Goal: Task Accomplishment & Management: Manage account settings

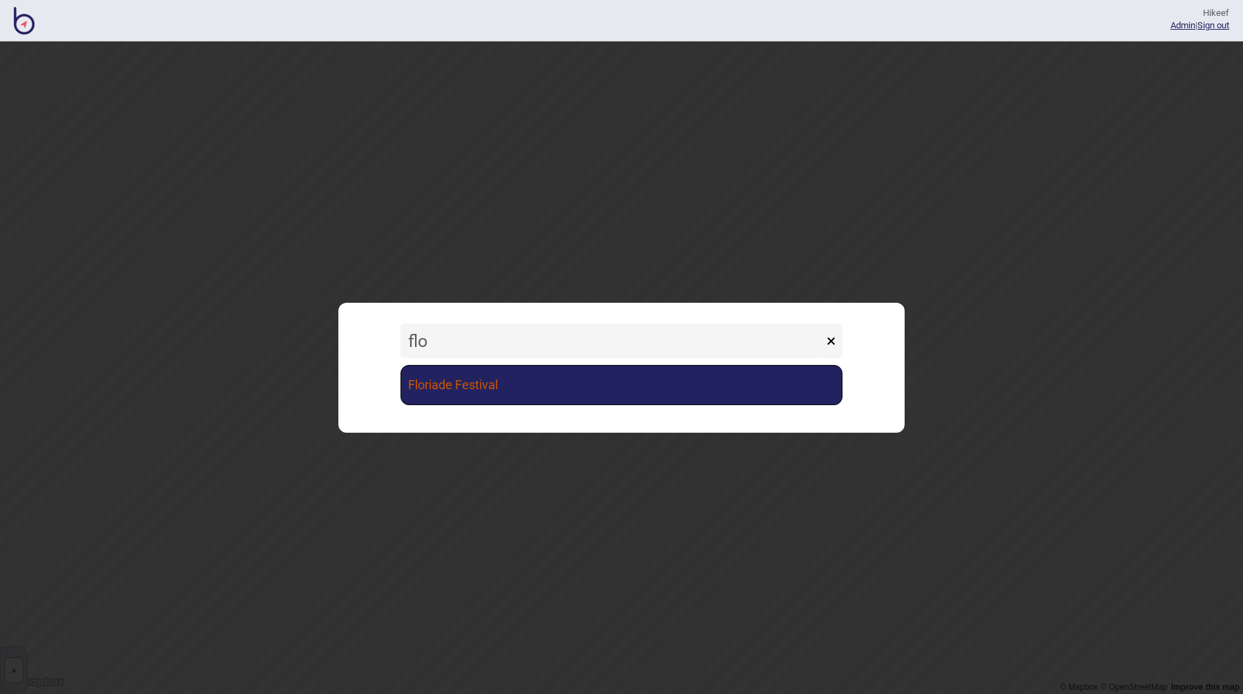
type input "flo"
click at [556, 370] on link "Floriade Festival" at bounding box center [622, 385] width 442 height 40
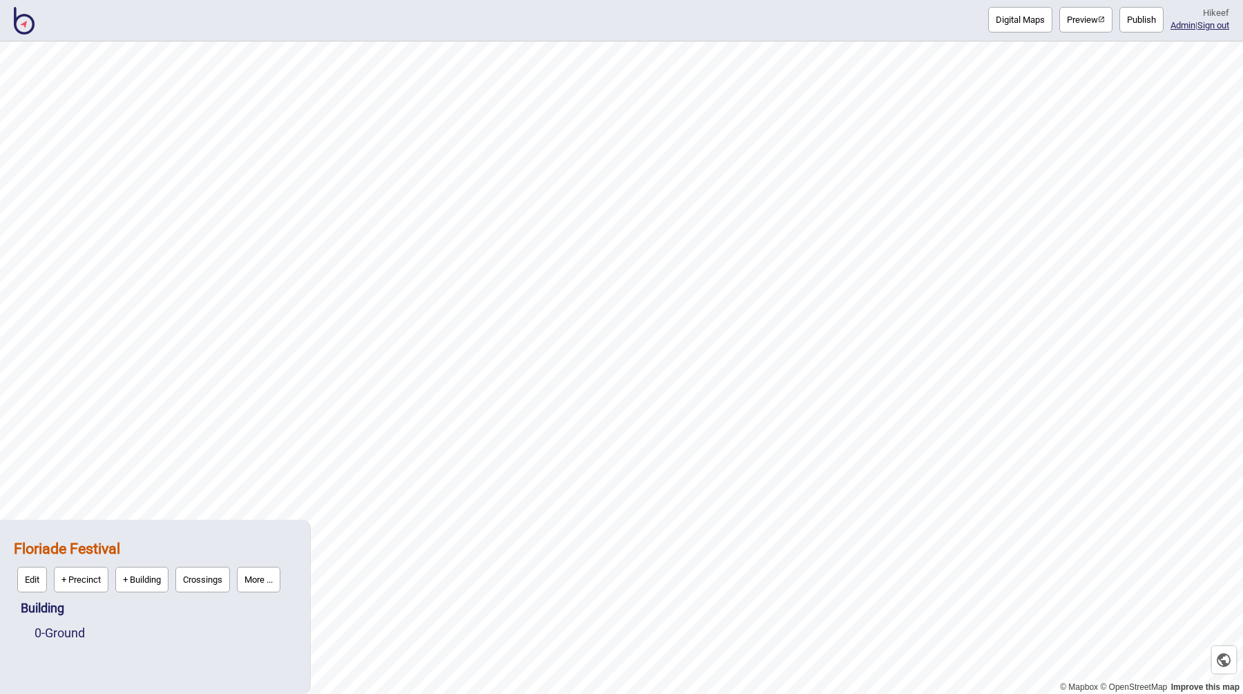
click at [910, 32] on div "Digital Maps Preview Publish Hi keef Admin | Sign out" at bounding box center [621, 20] width 1243 height 41
click at [1138, 17] on button "Publish" at bounding box center [1142, 20] width 44 height 26
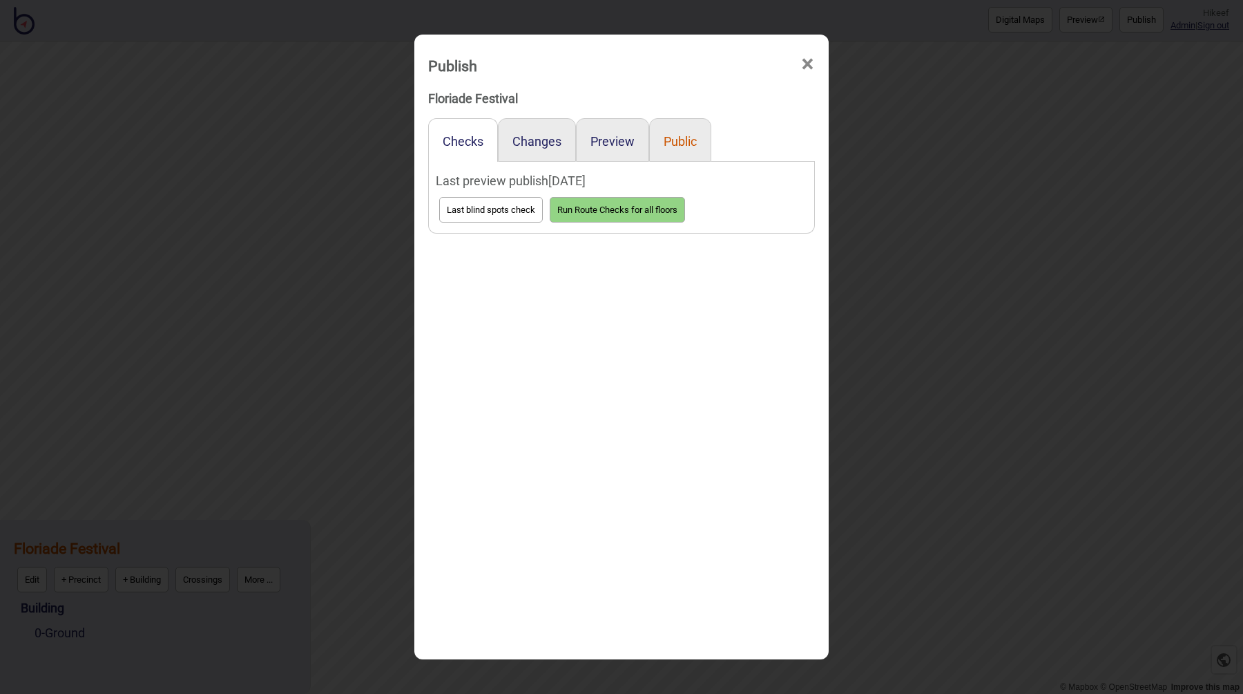
click at [691, 142] on button "Public" at bounding box center [680, 141] width 33 height 15
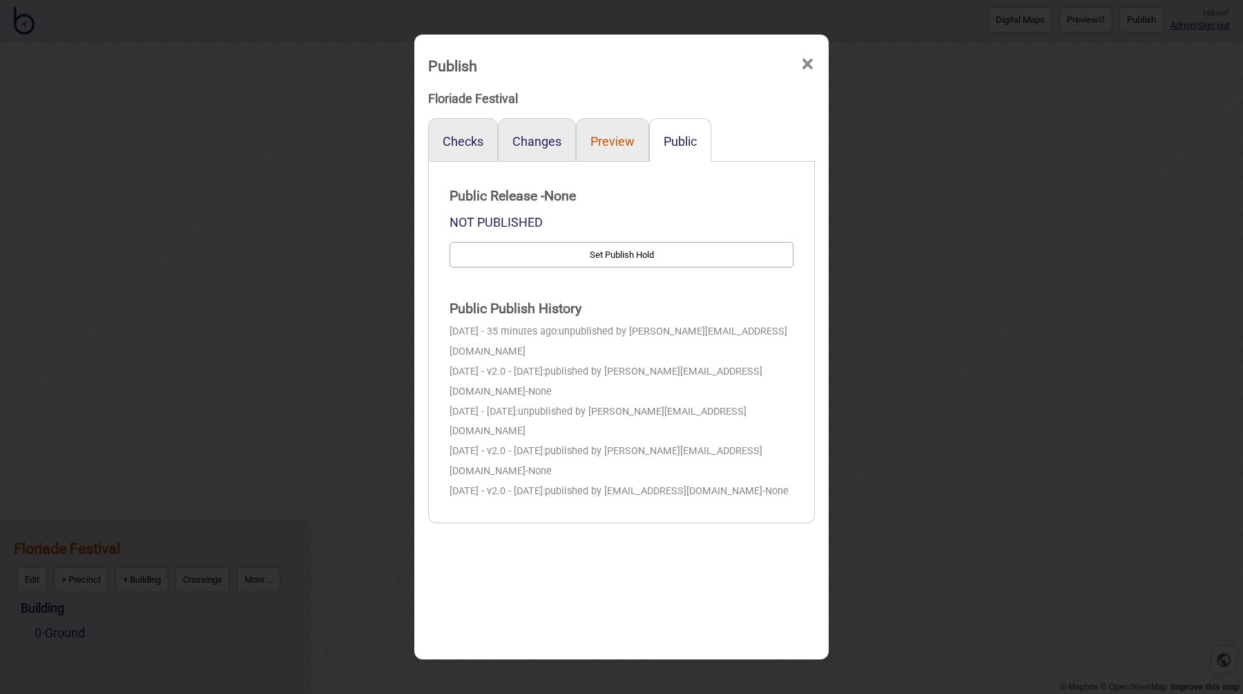
click at [608, 144] on button "Preview" at bounding box center [613, 141] width 44 height 15
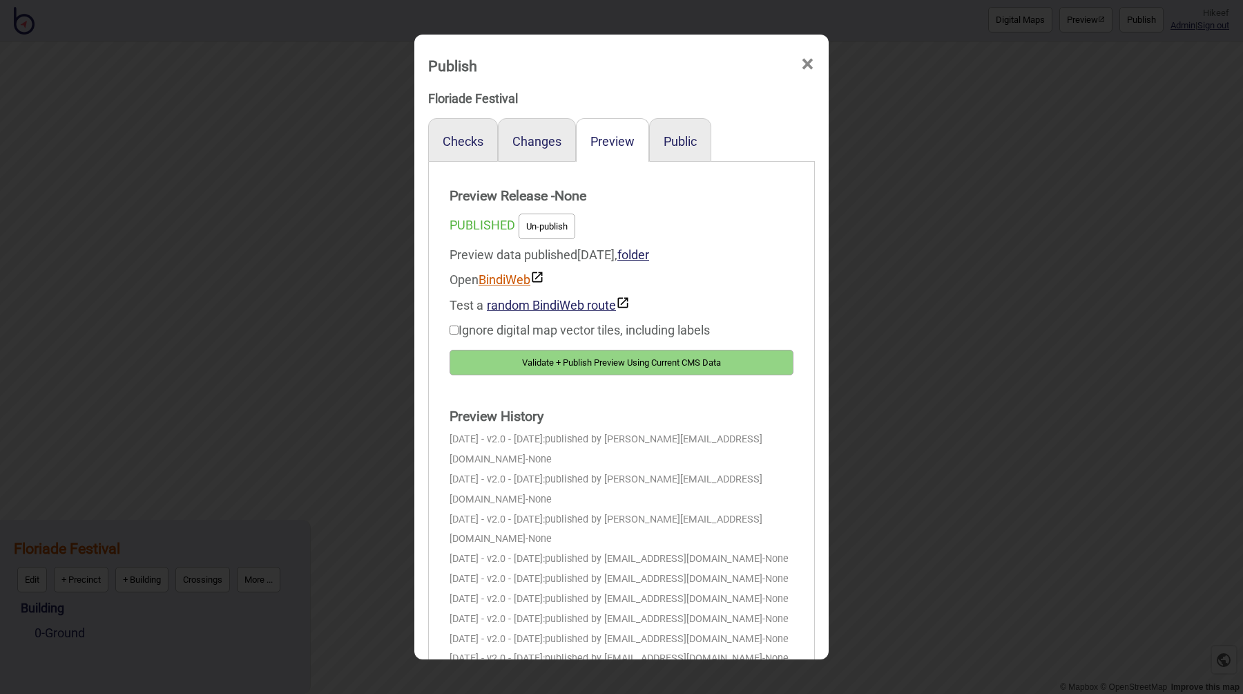
click at [489, 278] on link "BindiWeb" at bounding box center [512, 279] width 66 height 15
click at [906, 219] on div "Publish × Floriade Festival Checks Changes Preview Public Preview Release - Non…" at bounding box center [621, 347] width 1243 height 694
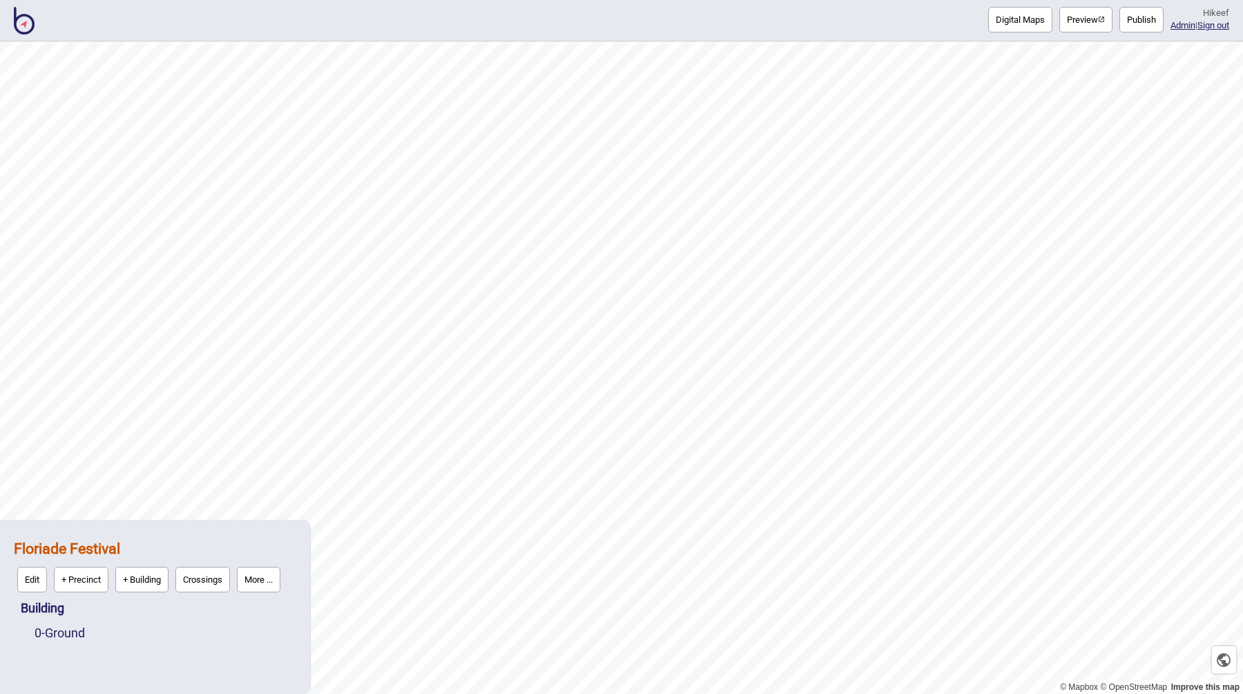
click at [254, 580] on button "More ..." at bounding box center [259, 579] width 44 height 26
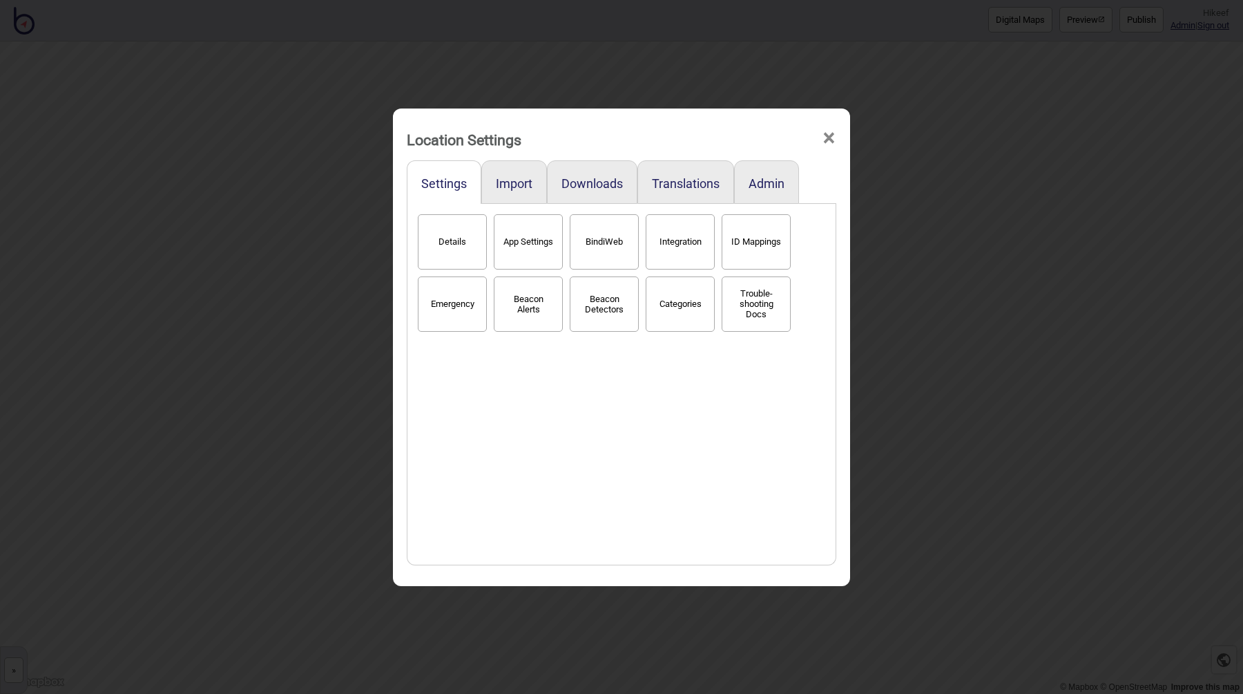
click at [609, 228] on button "BindiWeb" at bounding box center [604, 241] width 69 height 55
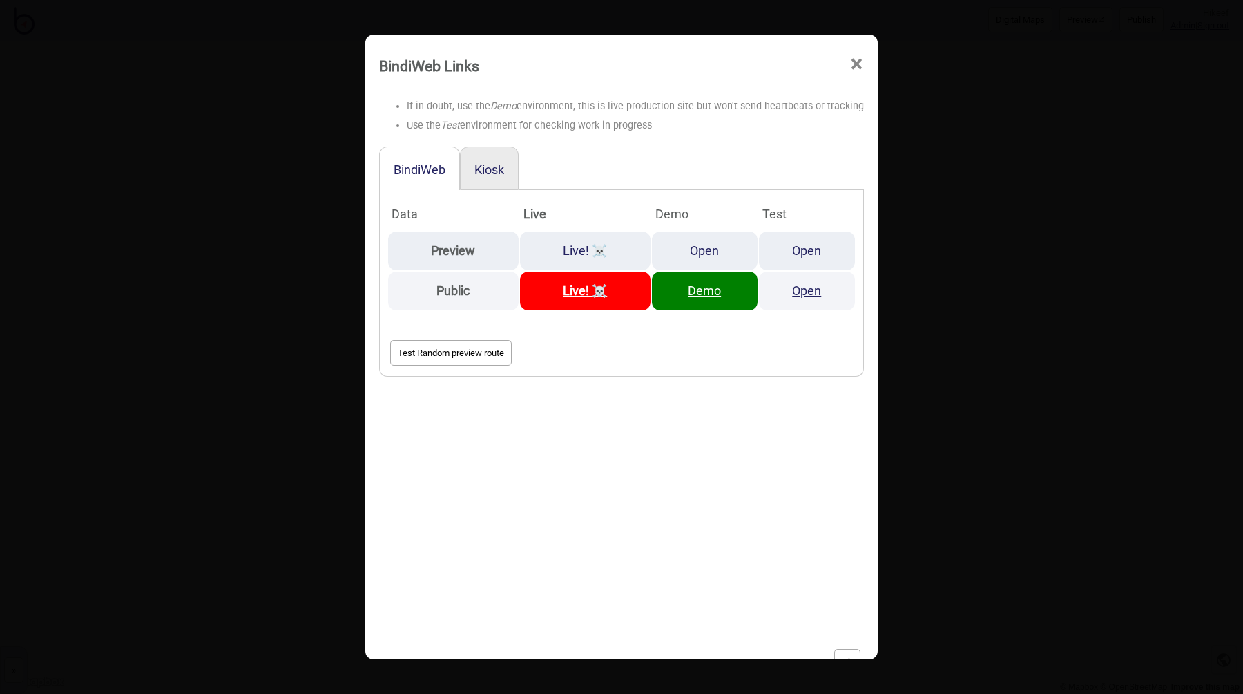
click at [609, 228] on th "Live" at bounding box center [585, 214] width 131 height 32
click at [591, 159] on div at bounding box center [691, 168] width 345 height 44
click at [263, 282] on div "BindiWeb Links × If in doubt, use the Demo environment, this is live production…" at bounding box center [621, 347] width 1243 height 694
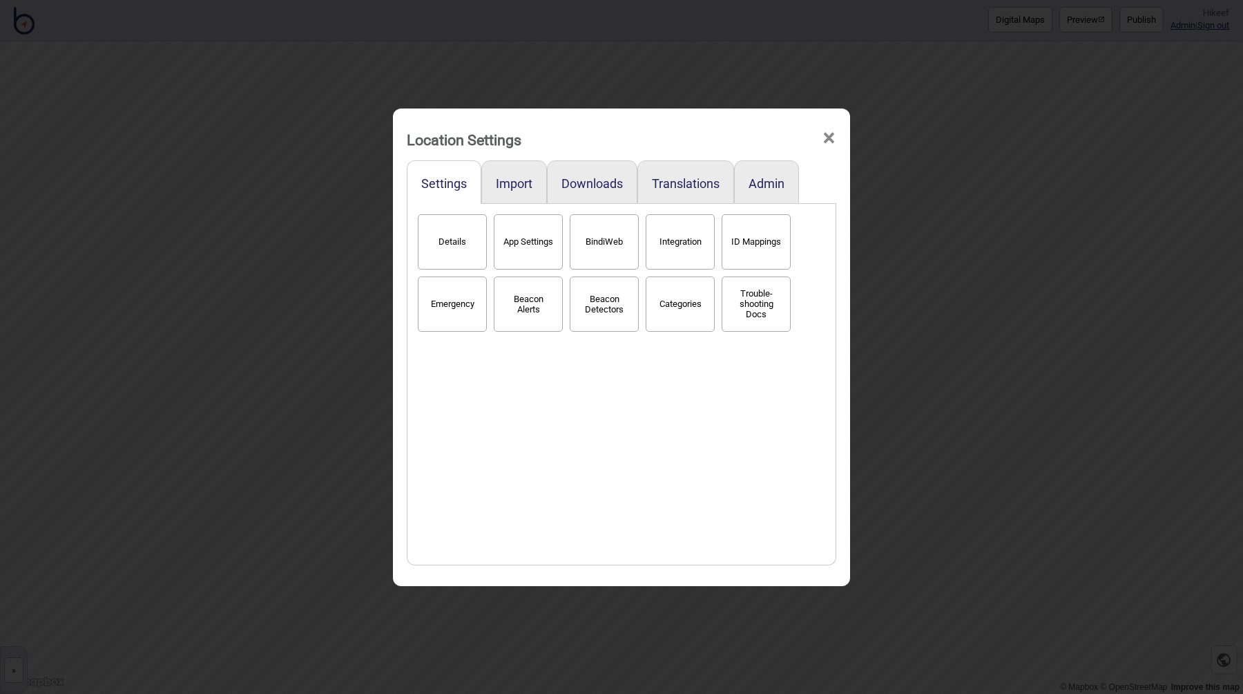
click at [524, 238] on button "App Settings" at bounding box center [528, 241] width 69 height 55
select select "2"
select select "None"
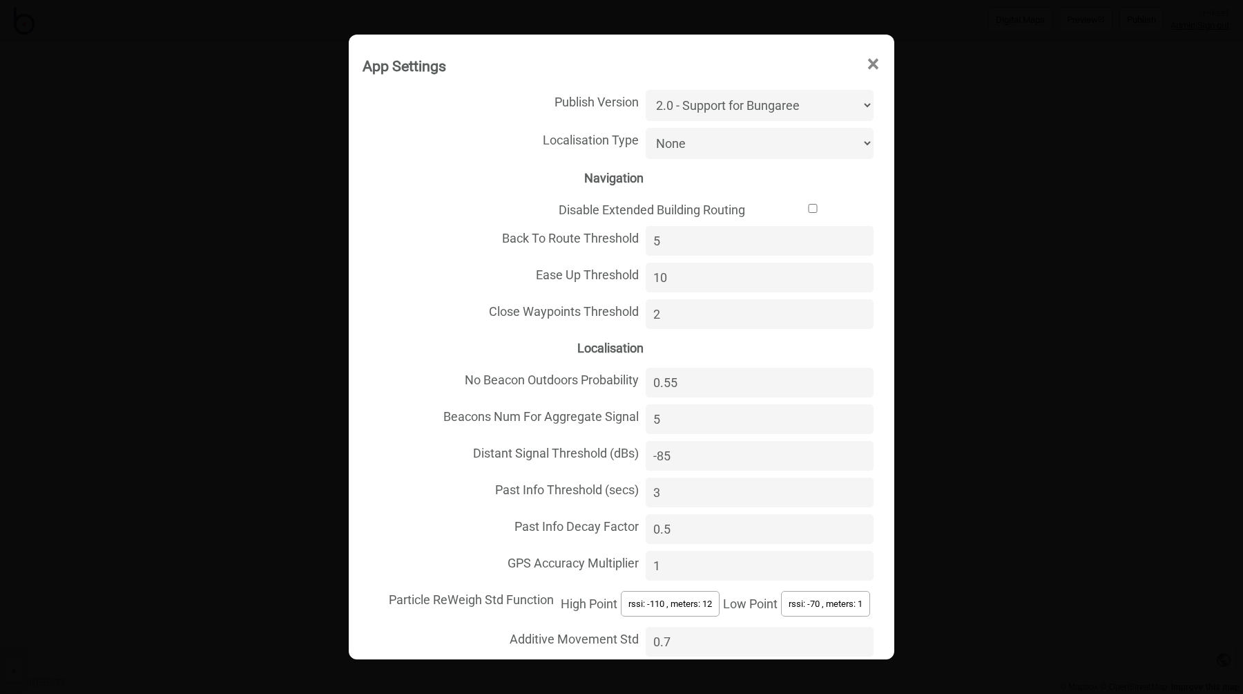
click at [710, 140] on select "Unspecified Localisation Beacons Hyperlocal None" at bounding box center [760, 143] width 228 height 31
click at [290, 298] on div "App Settings × Publish Version 1.0 - The Original Version 2.0 - Support for Bun…" at bounding box center [621, 347] width 1243 height 694
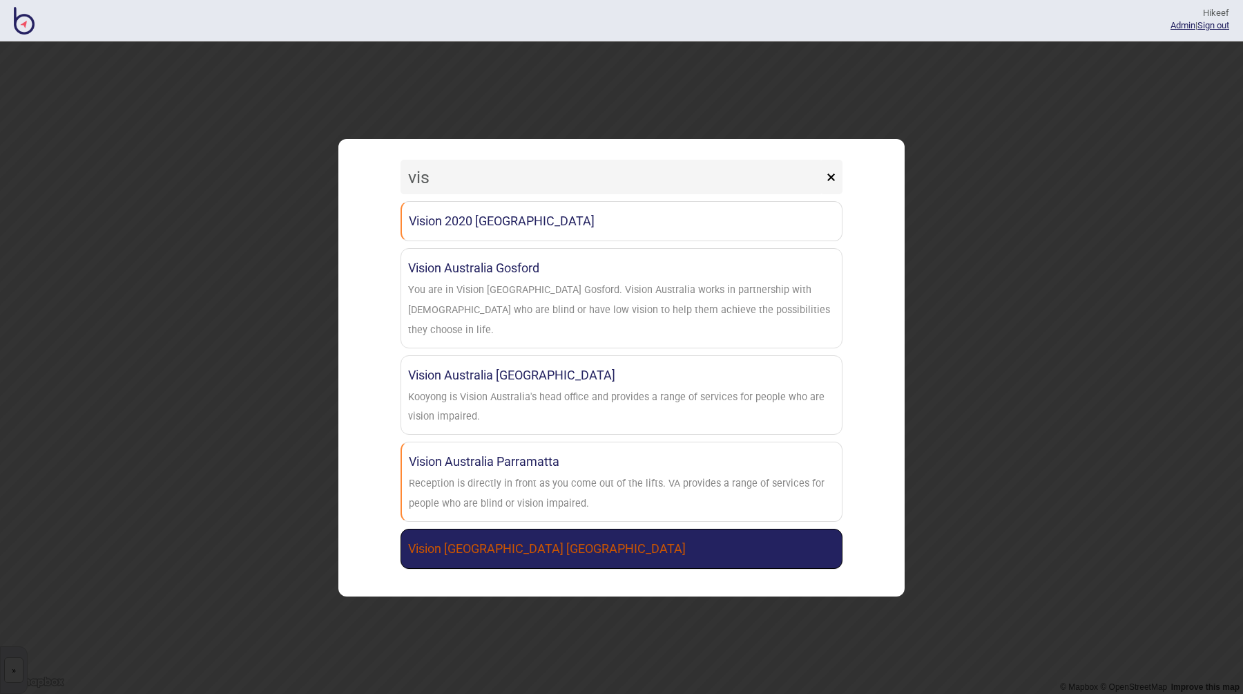
type input "vis"
click at [556, 535] on link "Vision Australia Perth" at bounding box center [622, 548] width 442 height 40
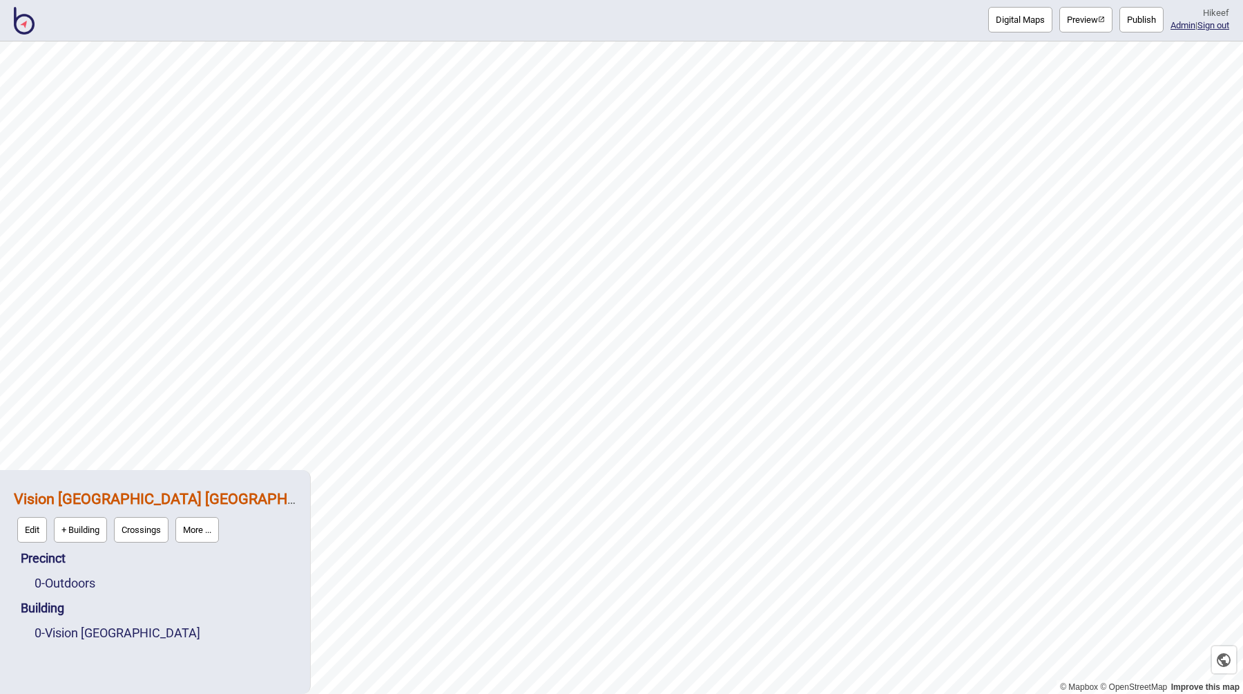
click at [1128, 24] on button "Publish" at bounding box center [1142, 20] width 44 height 26
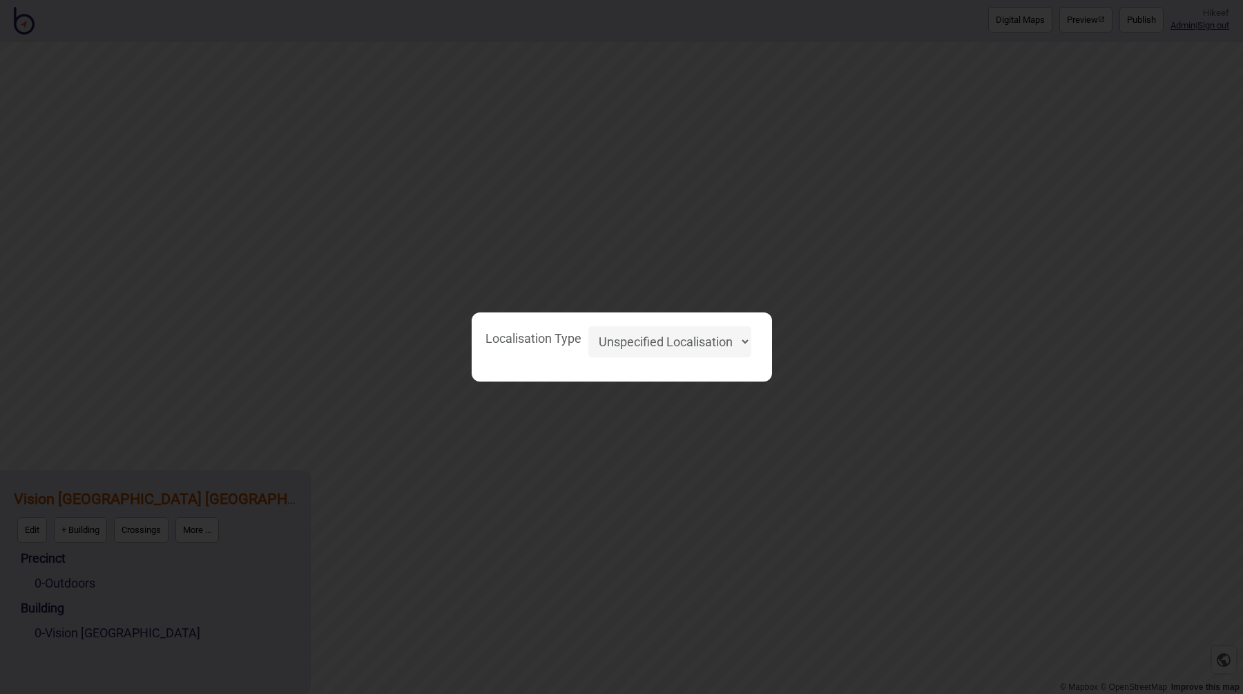
click at [639, 346] on select "Unspecified Localisation Beacons Hyperlocal None" at bounding box center [670, 341] width 163 height 31
click at [629, 258] on div "Localisation Type Unspecified Localisation Beacons Hyperlocal None" at bounding box center [621, 347] width 1243 height 694
click at [188, 614] on div "Localisation Type Unspecified Localisation Beacons Hyperlocal None" at bounding box center [621, 347] width 1243 height 694
click at [443, 484] on div "Localisation Type Unspecified Localisation Beacons Hyperlocal None" at bounding box center [621, 347] width 1243 height 694
click at [449, 473] on div "Localisation Type Unspecified Localisation Beacons Hyperlocal None" at bounding box center [621, 347] width 1243 height 694
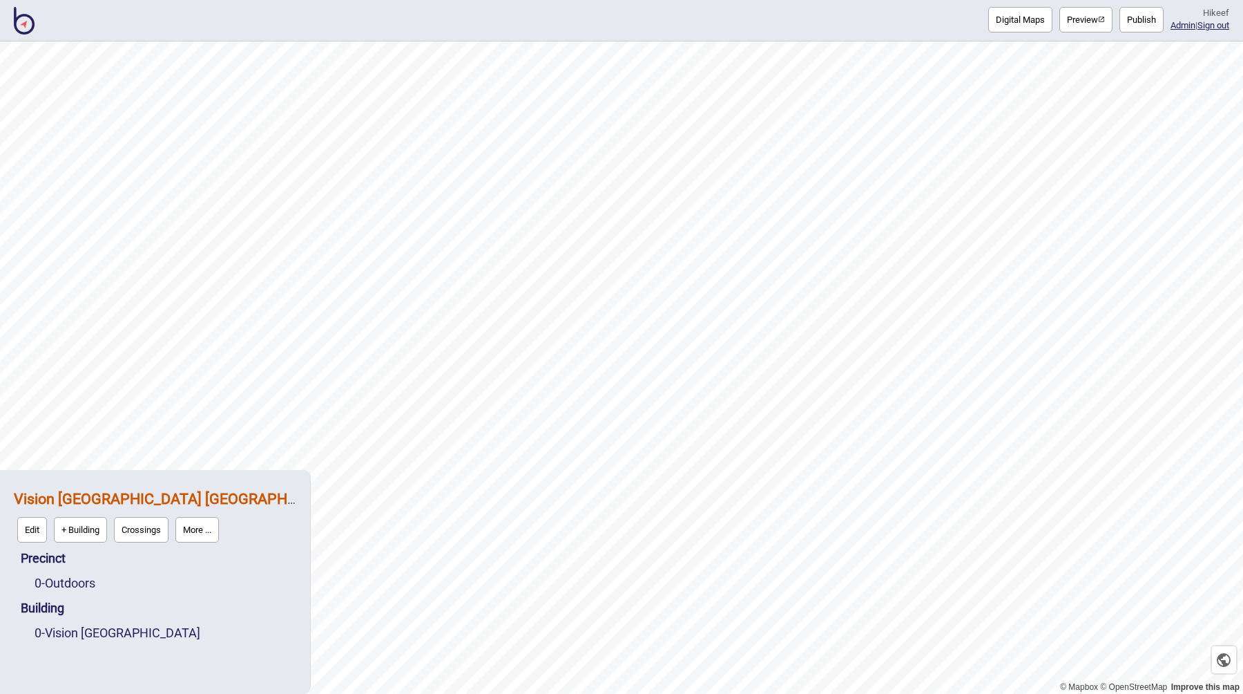
click at [211, 528] on button "More ..." at bounding box center [197, 530] width 44 height 26
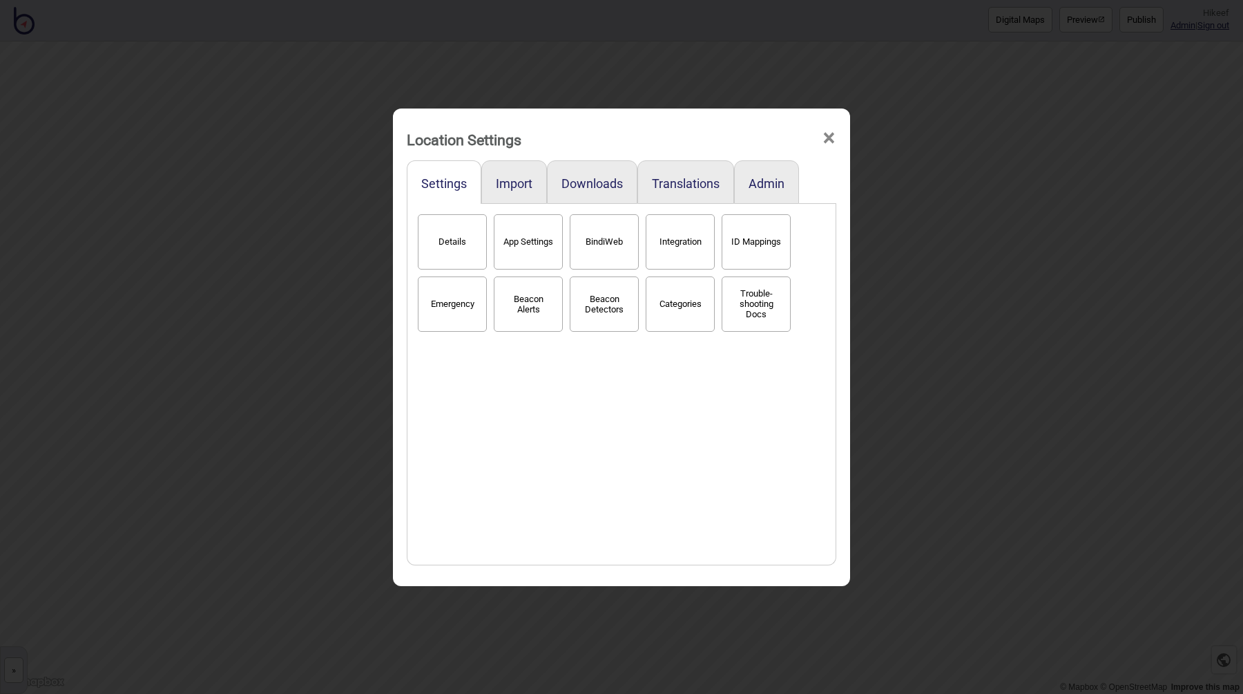
click at [586, 229] on button "BindiWeb" at bounding box center [604, 241] width 69 height 55
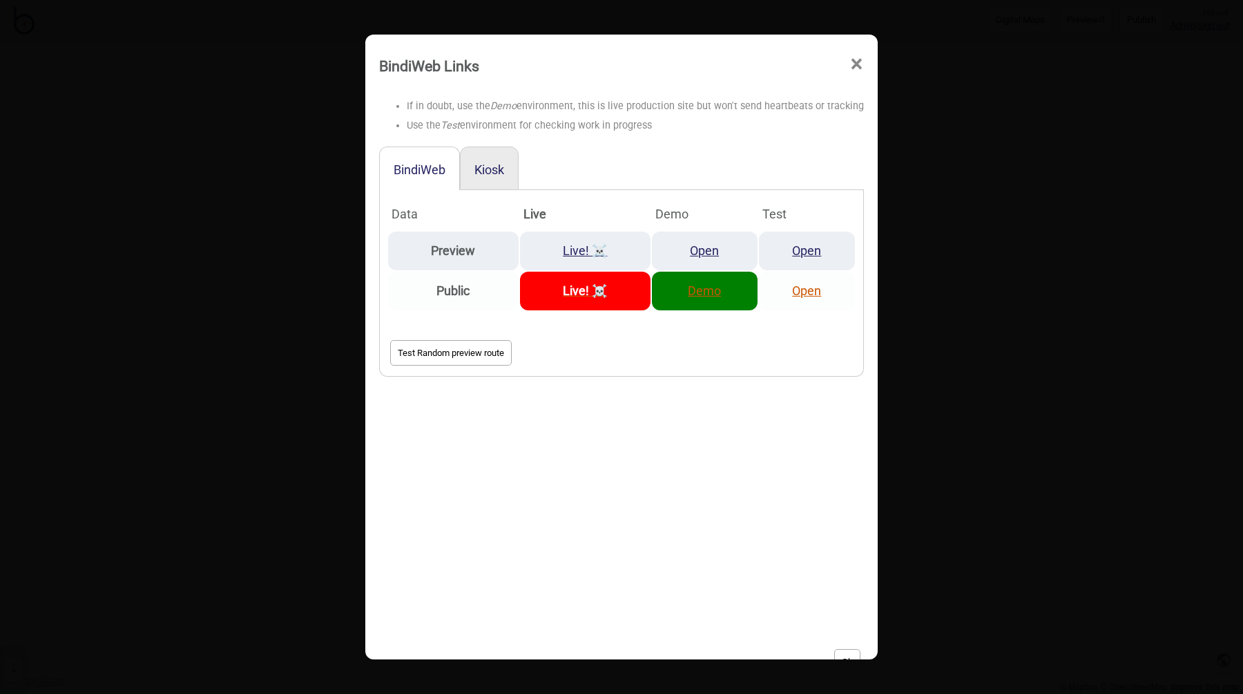
click at [689, 290] on link "Demo" at bounding box center [704, 290] width 33 height 15
click at [182, 535] on div "BindiWeb Links × If in doubt, use the Demo environment, this is live production…" at bounding box center [621, 347] width 1243 height 694
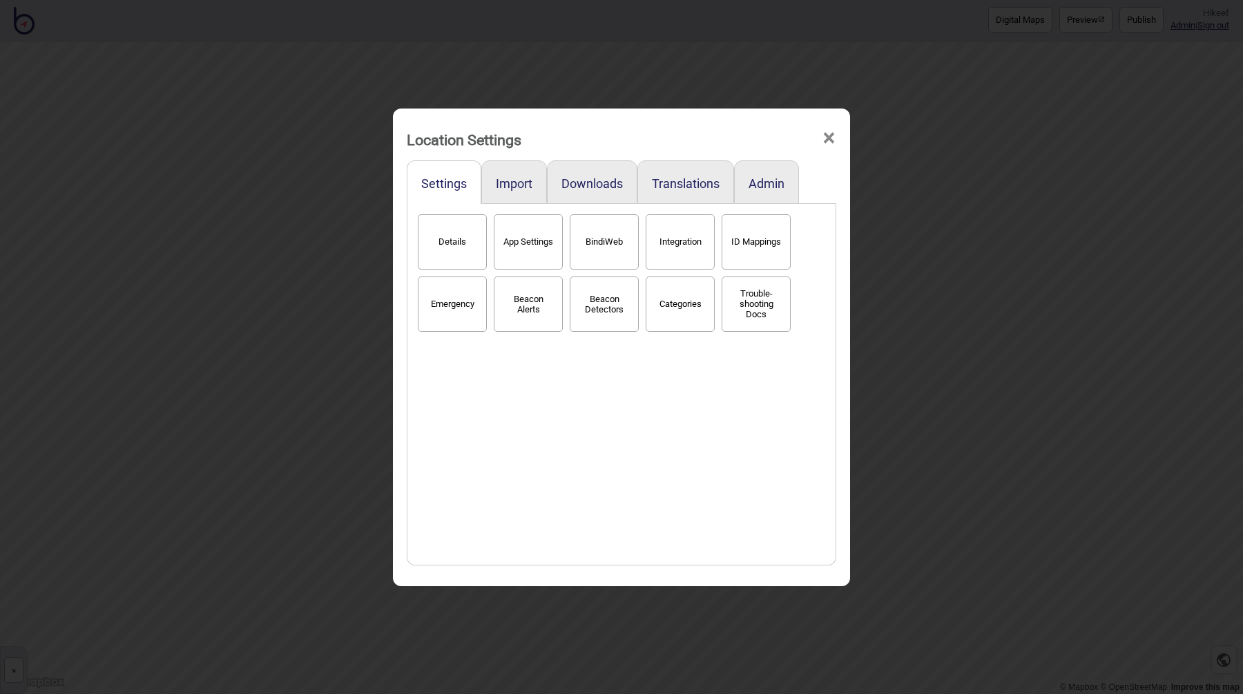
click at [206, 513] on div "Location Settings × Settings Import Downloads Translations Admin Details App Se…" at bounding box center [621, 347] width 1243 height 694
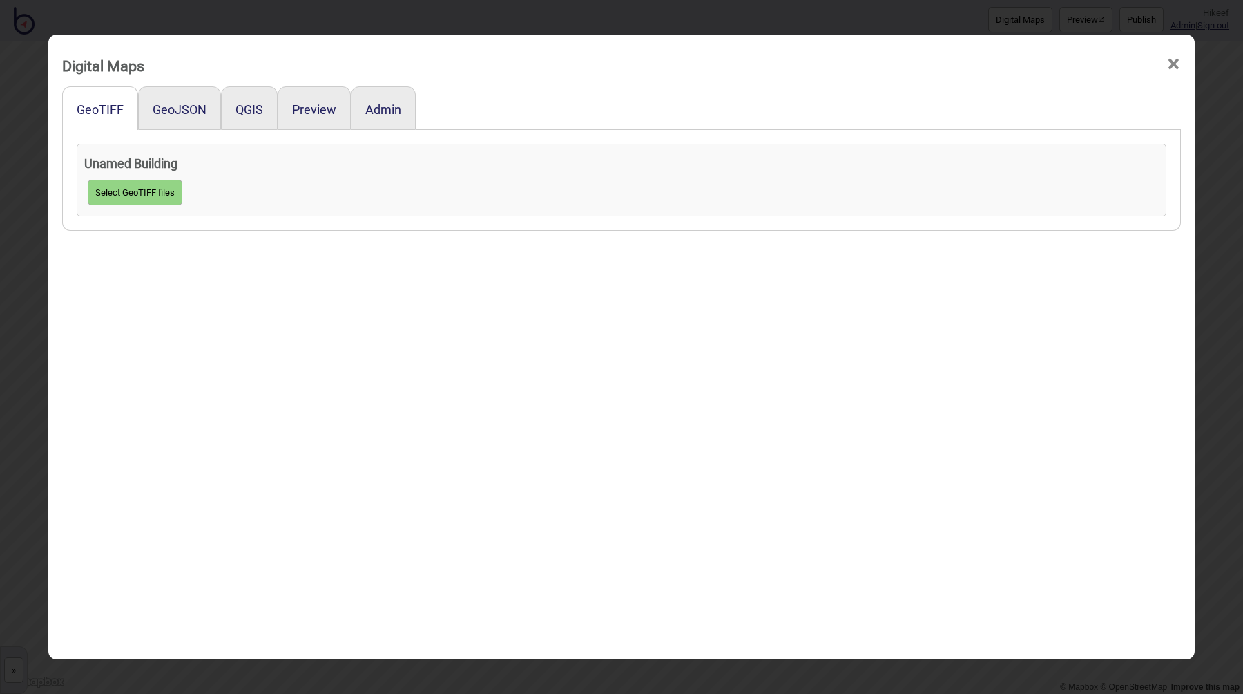
click at [6, 193] on div "Digital Maps × GeoTIFF GeoJSON QGIS Preview Admin Unamed Building Select GeoTIF…" at bounding box center [621, 347] width 1243 height 694
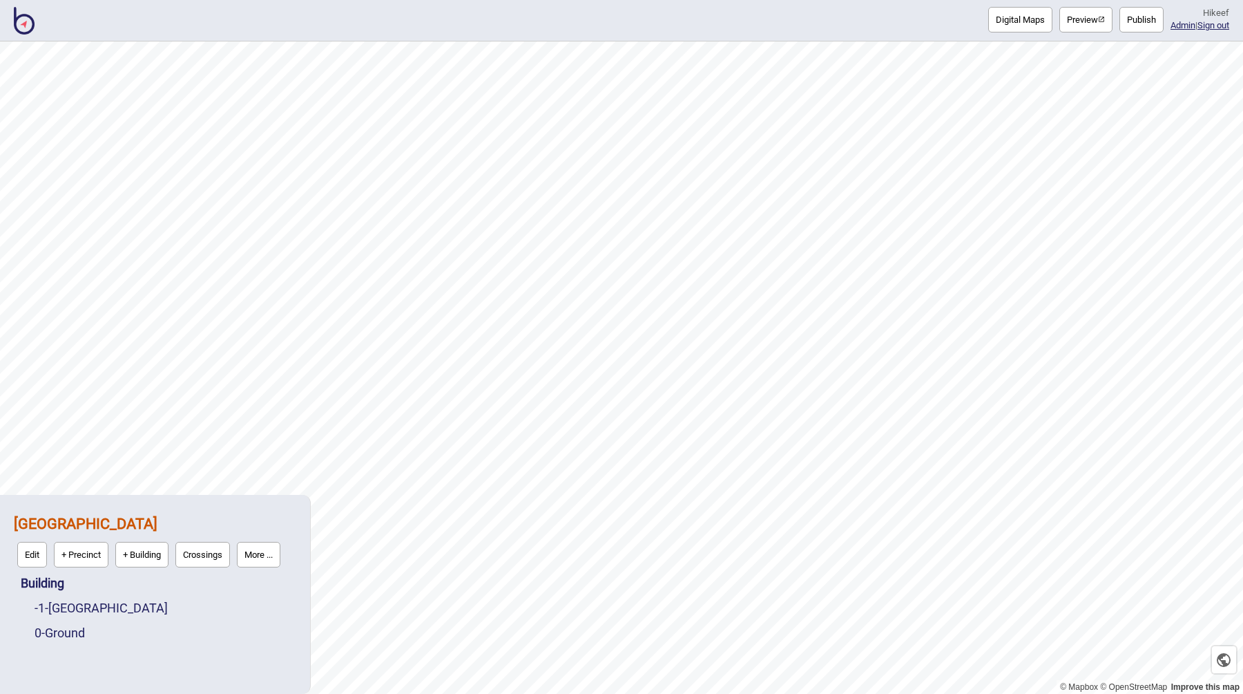
click at [32, 17] on img at bounding box center [24, 21] width 21 height 28
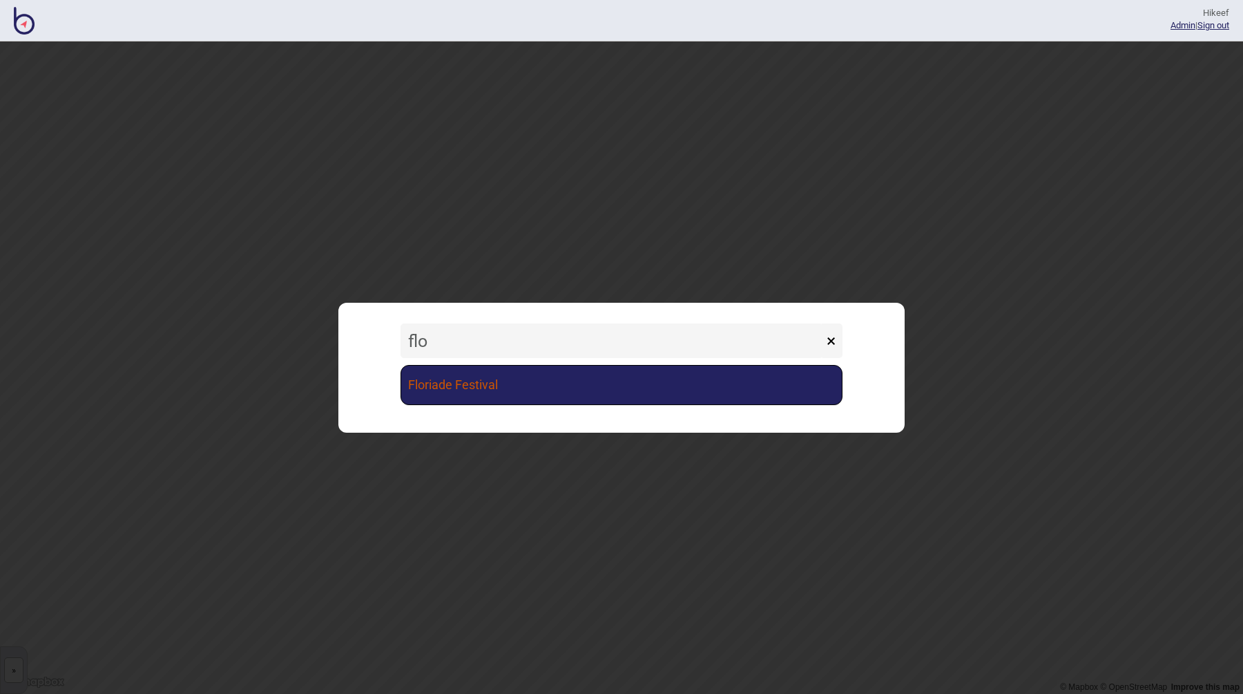
type input "flo"
click at [466, 374] on link "Floriade Festival" at bounding box center [622, 385] width 442 height 40
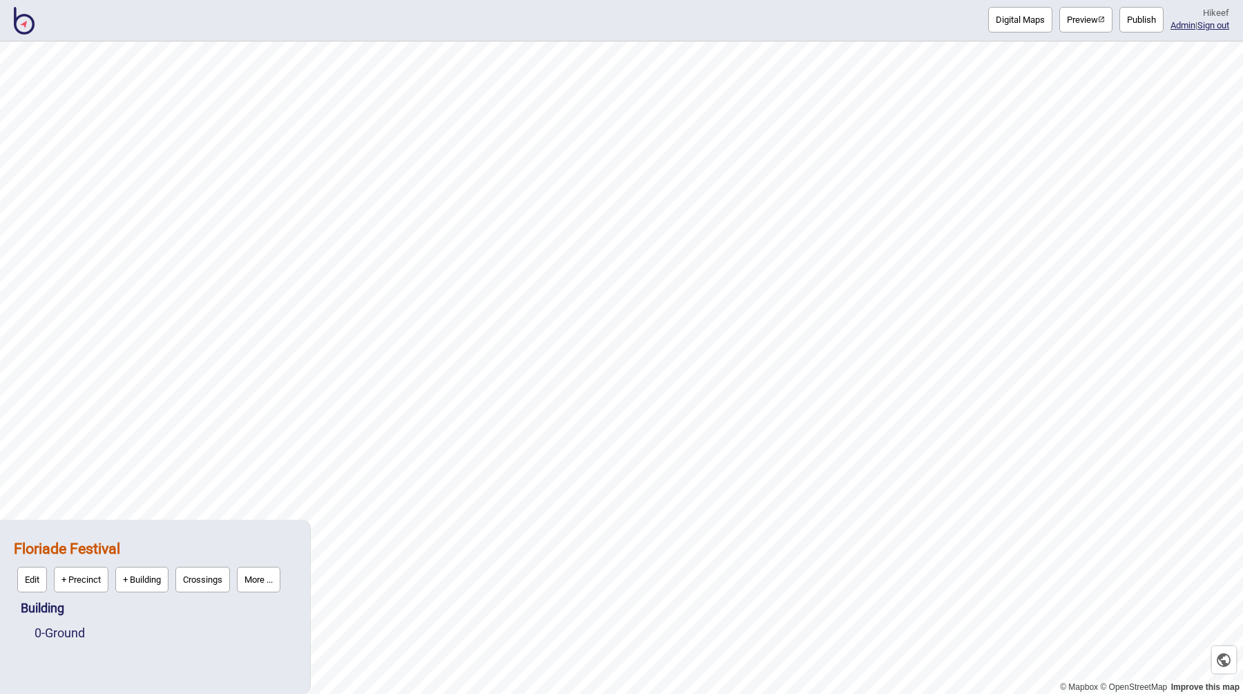
click at [266, 580] on button "More ..." at bounding box center [259, 579] width 44 height 26
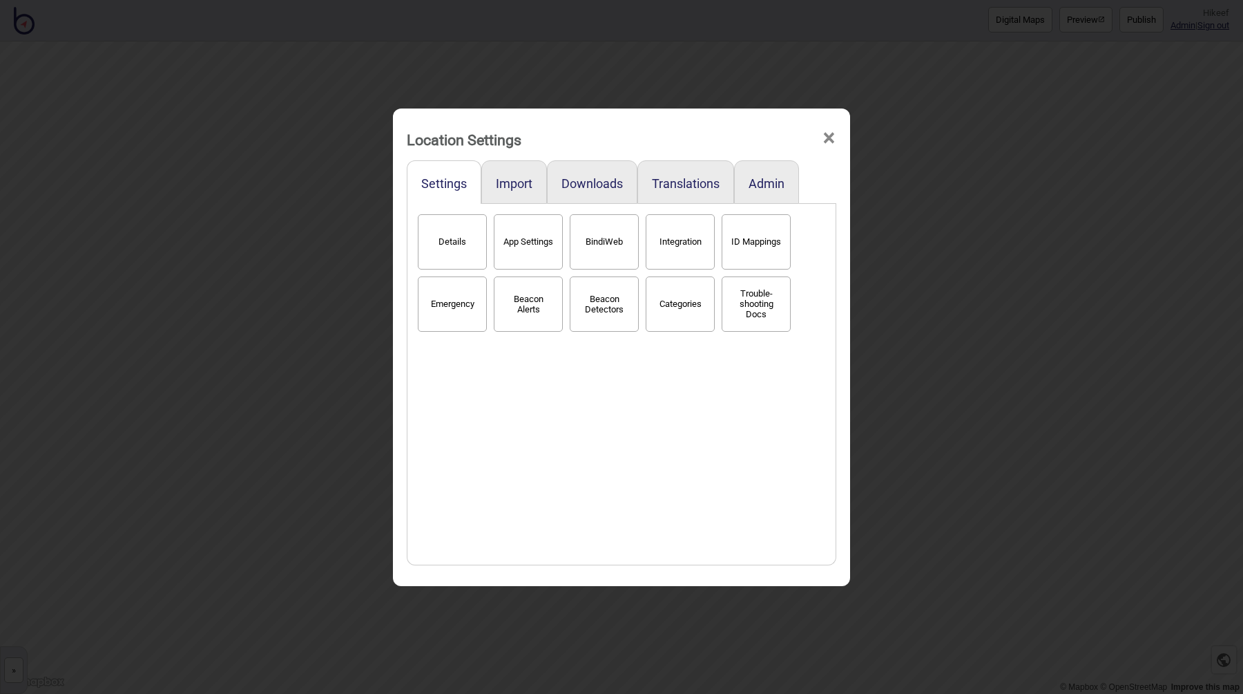
click at [660, 294] on button "Categories" at bounding box center [680, 303] width 69 height 55
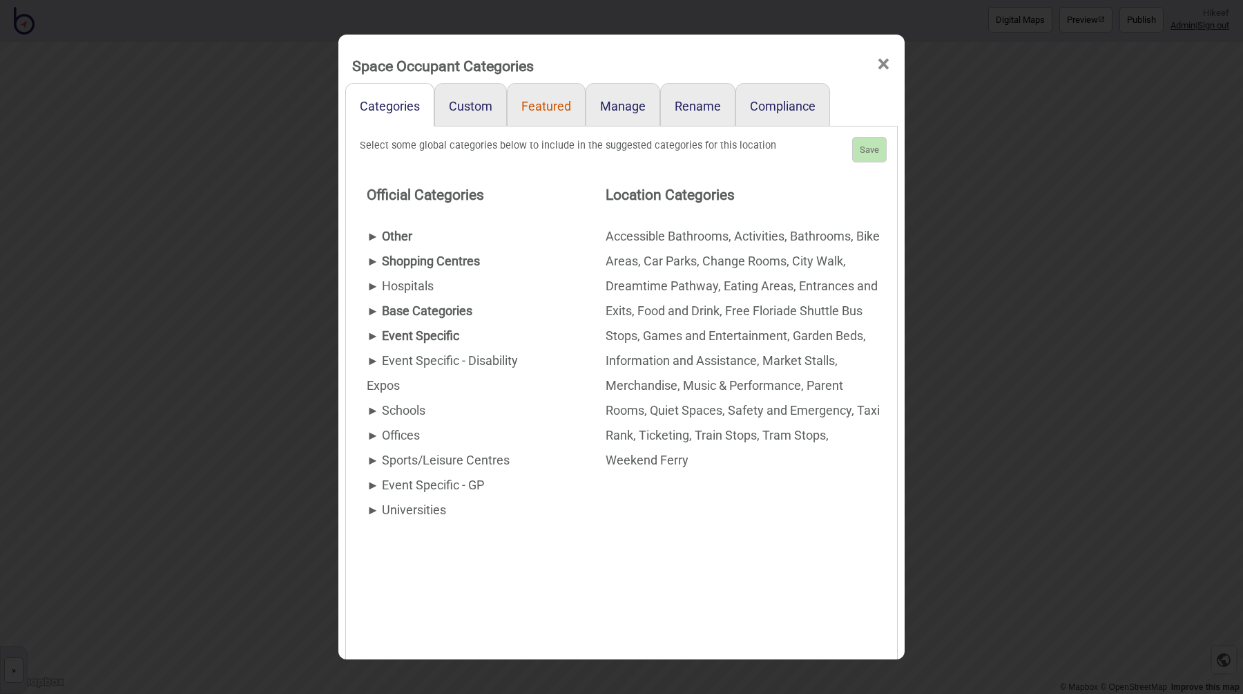
click at [550, 112] on link "Featured" at bounding box center [546, 105] width 79 height 44
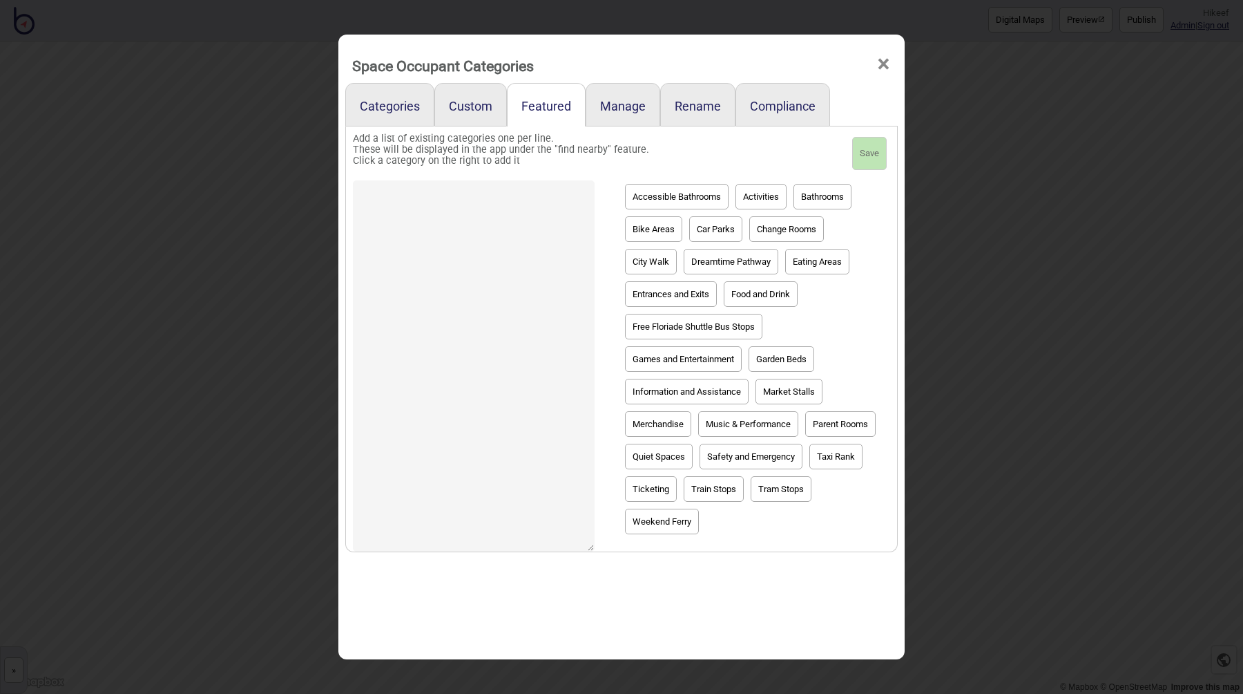
click at [508, 202] on textarea at bounding box center [474, 365] width 242 height 371
click at [287, 250] on div "Space Occupant Categories × Categories Custom Featured Manage Rename Compliance…" at bounding box center [621, 347] width 1243 height 694
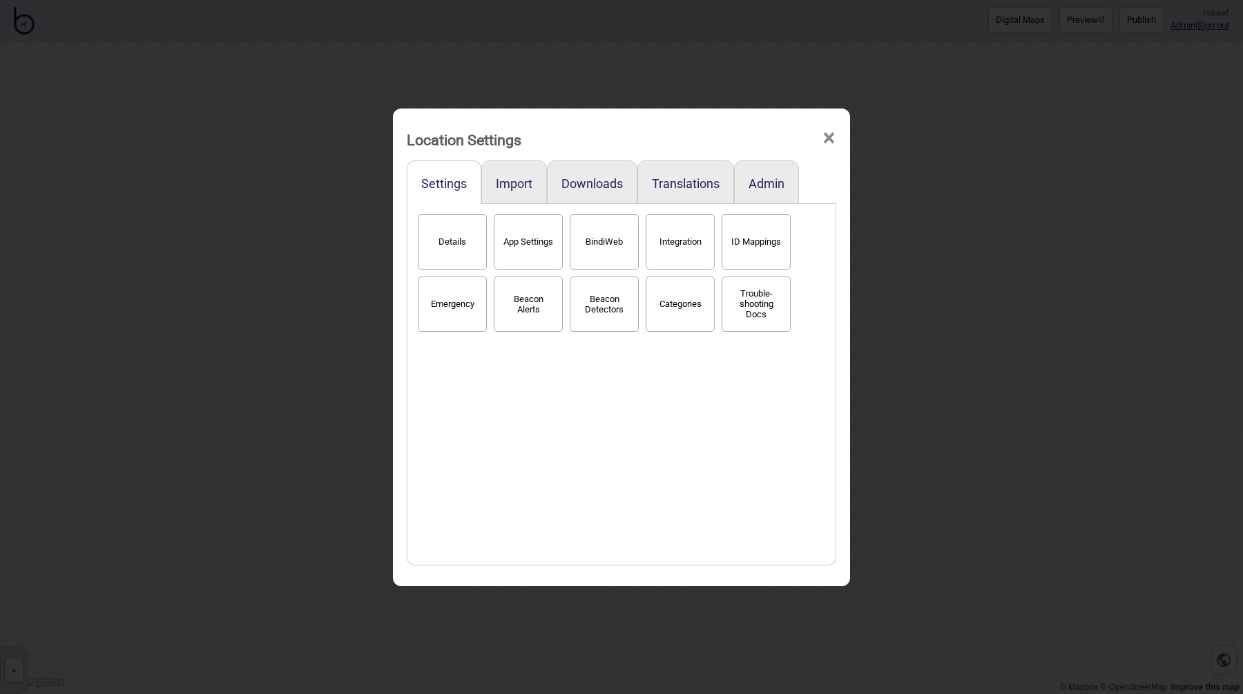
click at [337, 301] on div "Location Settings × Settings Import Downloads Translations Admin Details App Se…" at bounding box center [621, 347] width 1243 height 694
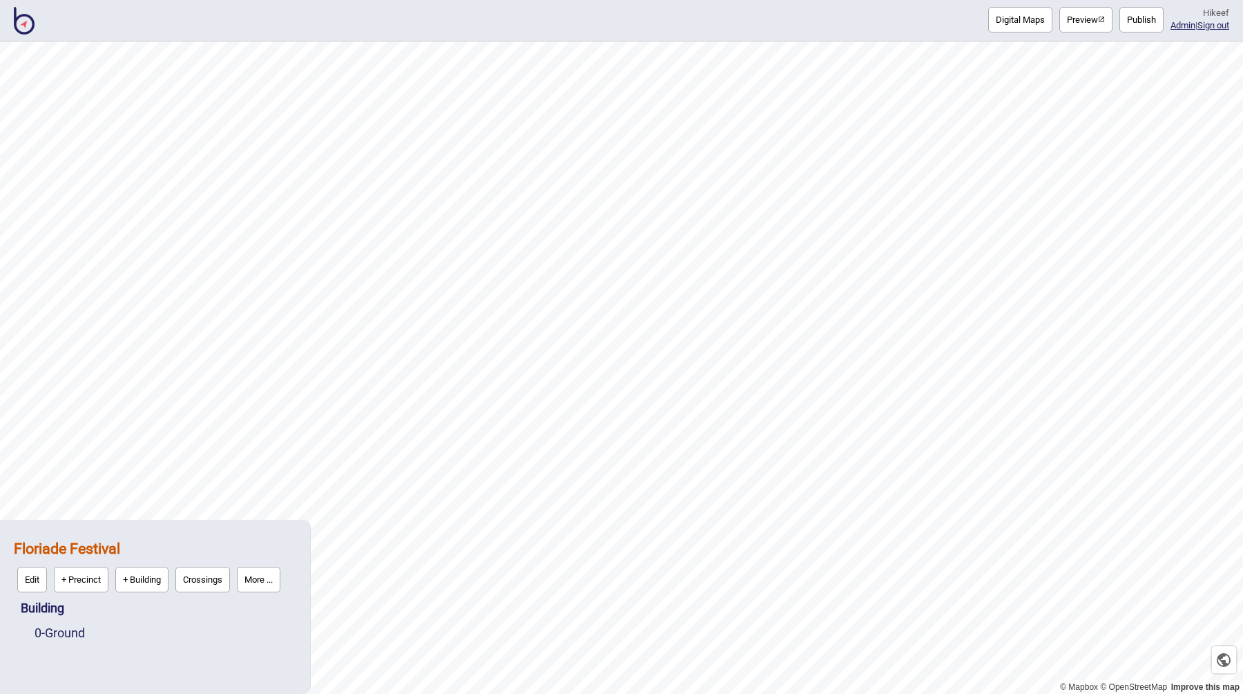
click at [280, 578] on button "More ..." at bounding box center [259, 579] width 44 height 26
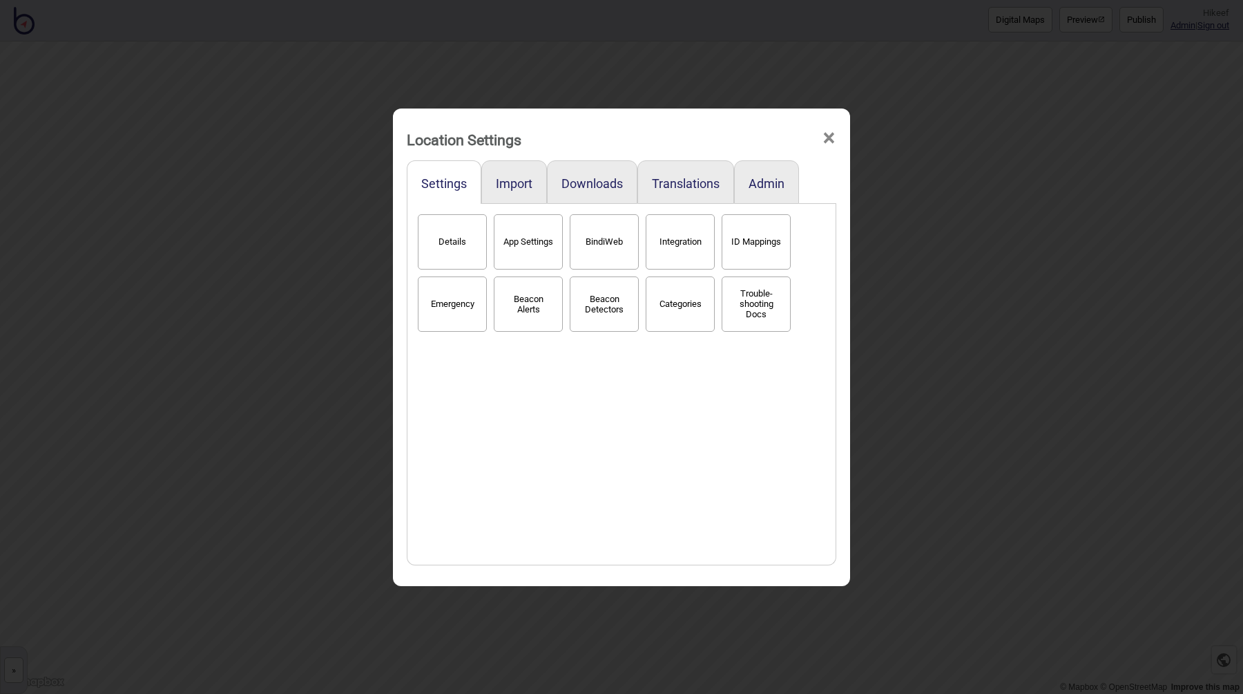
click at [676, 301] on button "Categories" at bounding box center [680, 303] width 69 height 55
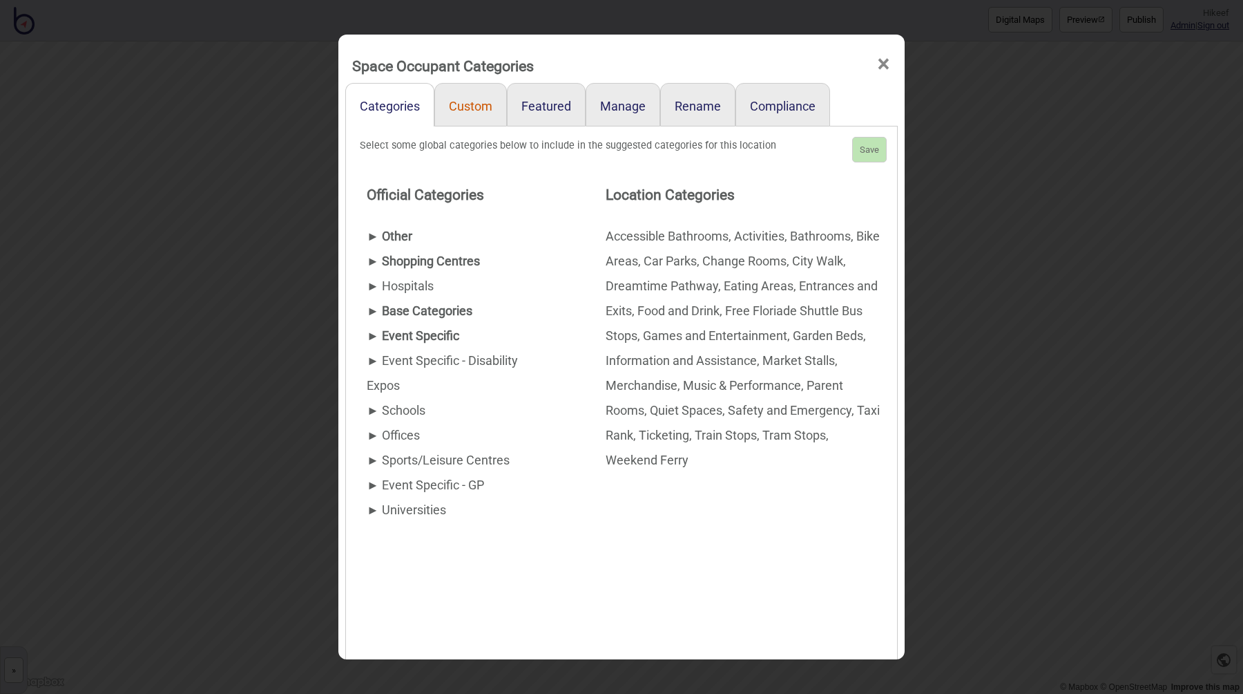
click at [466, 109] on link "Custom" at bounding box center [471, 105] width 73 height 44
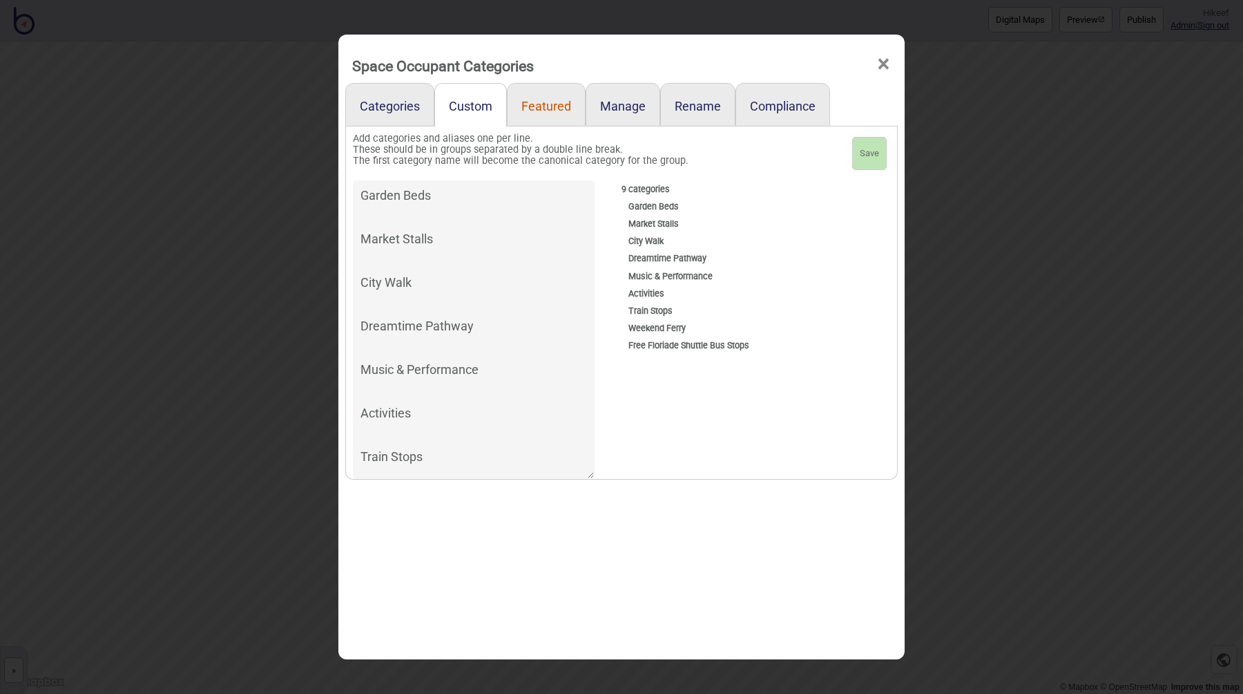
click at [555, 115] on link "Featured" at bounding box center [546, 105] width 79 height 44
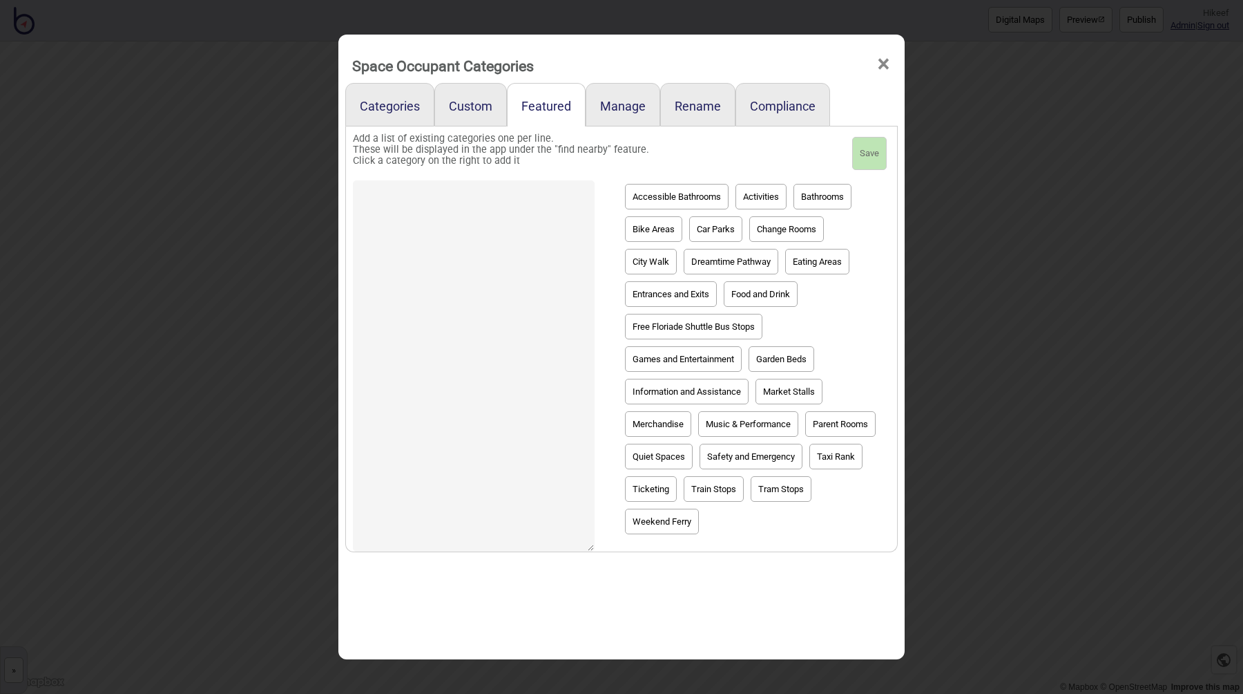
click at [535, 238] on textarea at bounding box center [474, 365] width 242 height 371
click at [267, 370] on div "Space Occupant Categories × Categories Custom Featured Manage Rename Compliance…" at bounding box center [621, 347] width 1243 height 694
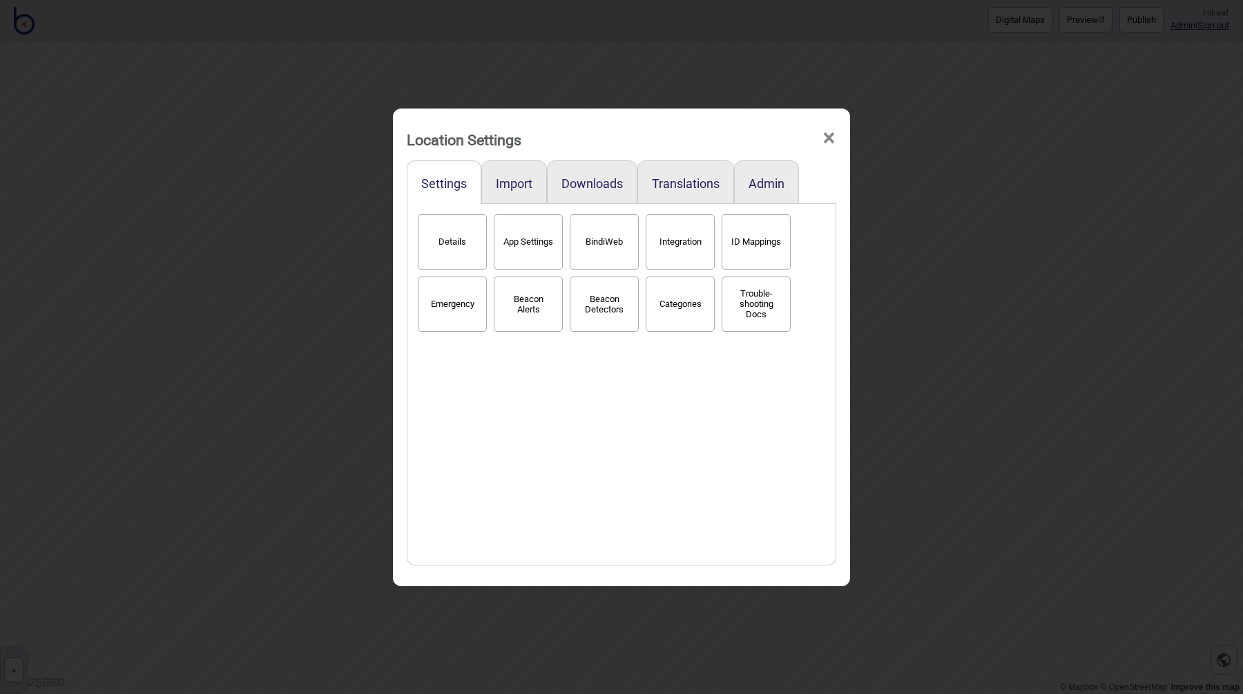
click at [566, 490] on div "Details App Settings BindiWeb Integration ID Mappings Emergency Beacon Alerts B…" at bounding box center [621, 384] width 414 height 347
click at [566, 480] on div "Details App Settings BindiWeb Integration ID Mappings Emergency Beacon Alerts B…" at bounding box center [621, 384] width 414 height 347
click at [564, 463] on div "Details App Settings BindiWeb Integration ID Mappings Emergency Beacon Alerts B…" at bounding box center [621, 384] width 414 height 347
click at [604, 468] on div "Details App Settings BindiWeb Integration ID Mappings Emergency Beacon Alerts B…" at bounding box center [621, 384] width 414 height 347
